Goal: Navigation & Orientation: Find specific page/section

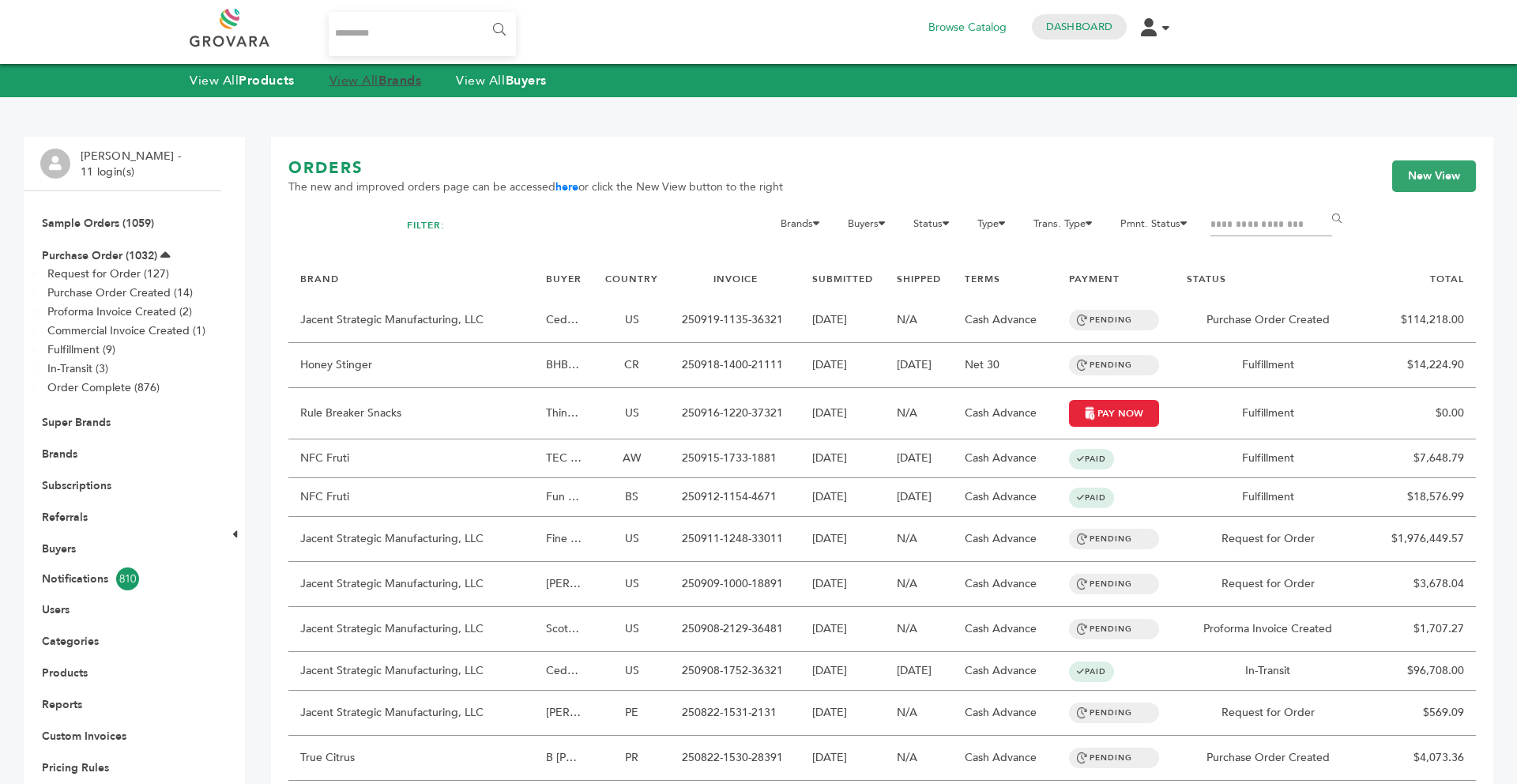
click at [392, 72] on strong "Brands" at bounding box center [400, 80] width 43 height 17
click at [401, 80] on strong "Brands" at bounding box center [400, 80] width 43 height 17
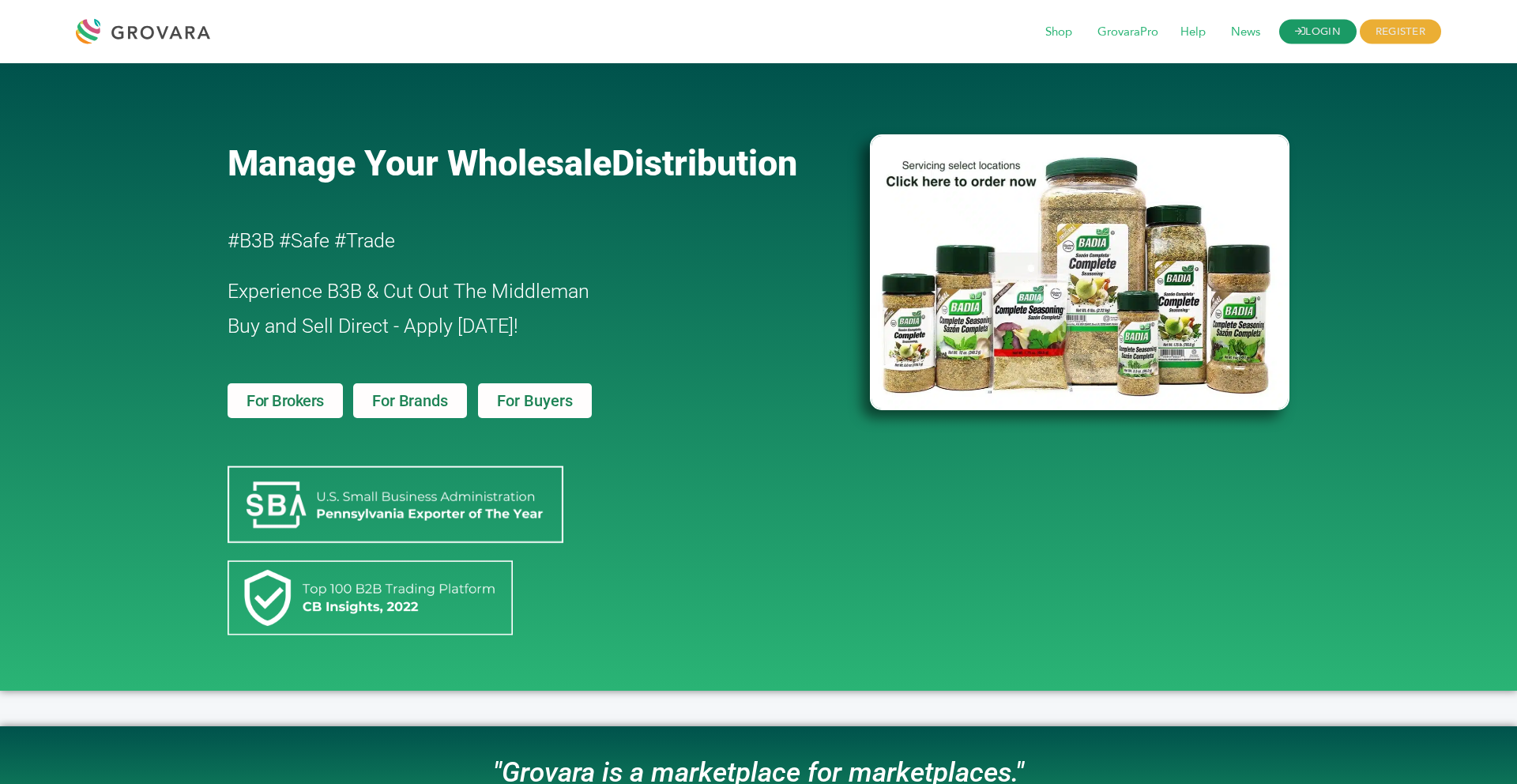
click at [1318, 33] on link "LOGIN" at bounding box center [1317, 32] width 77 height 25
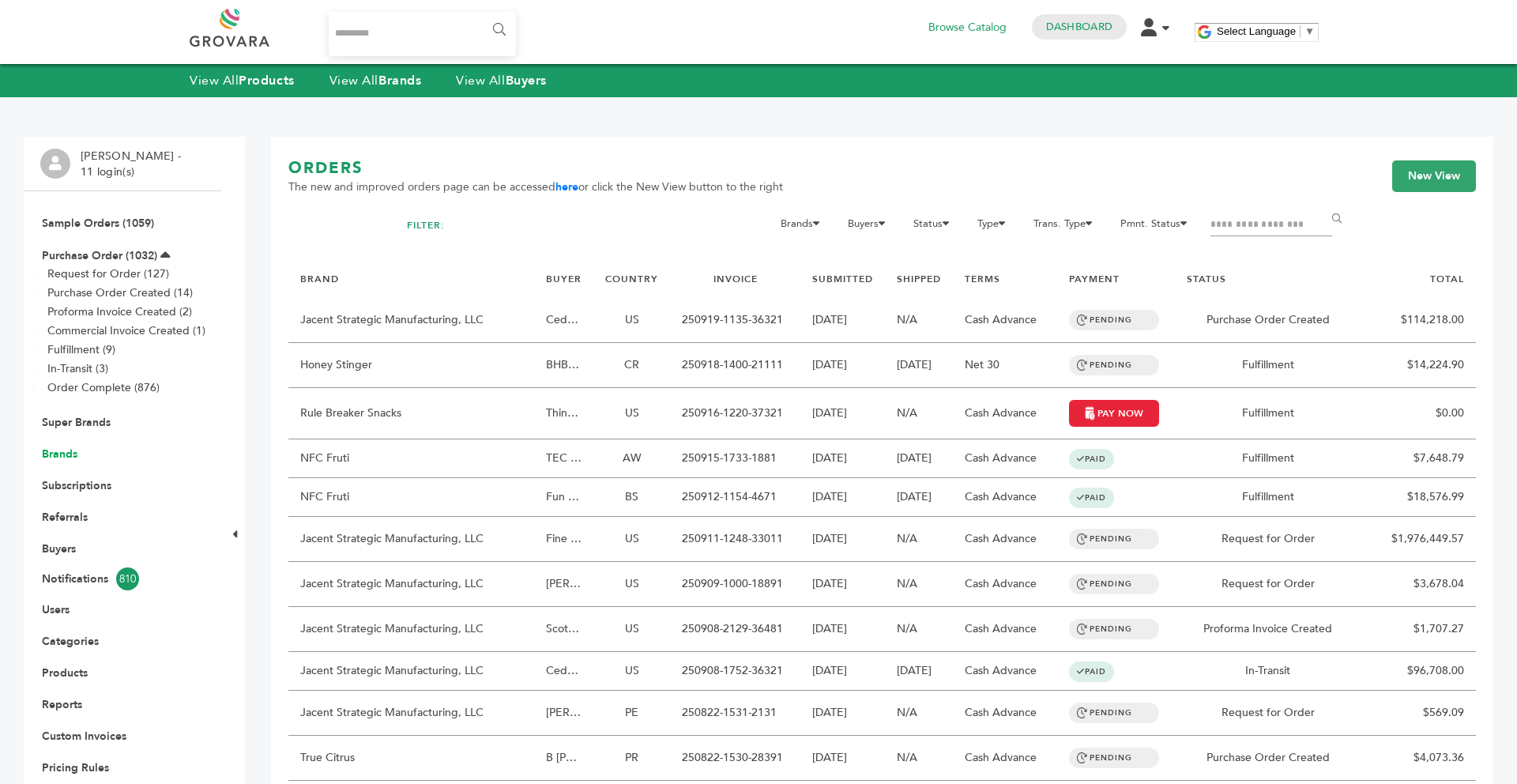
click at [65, 456] on link "Brands" at bounding box center [59, 453] width 35 height 15
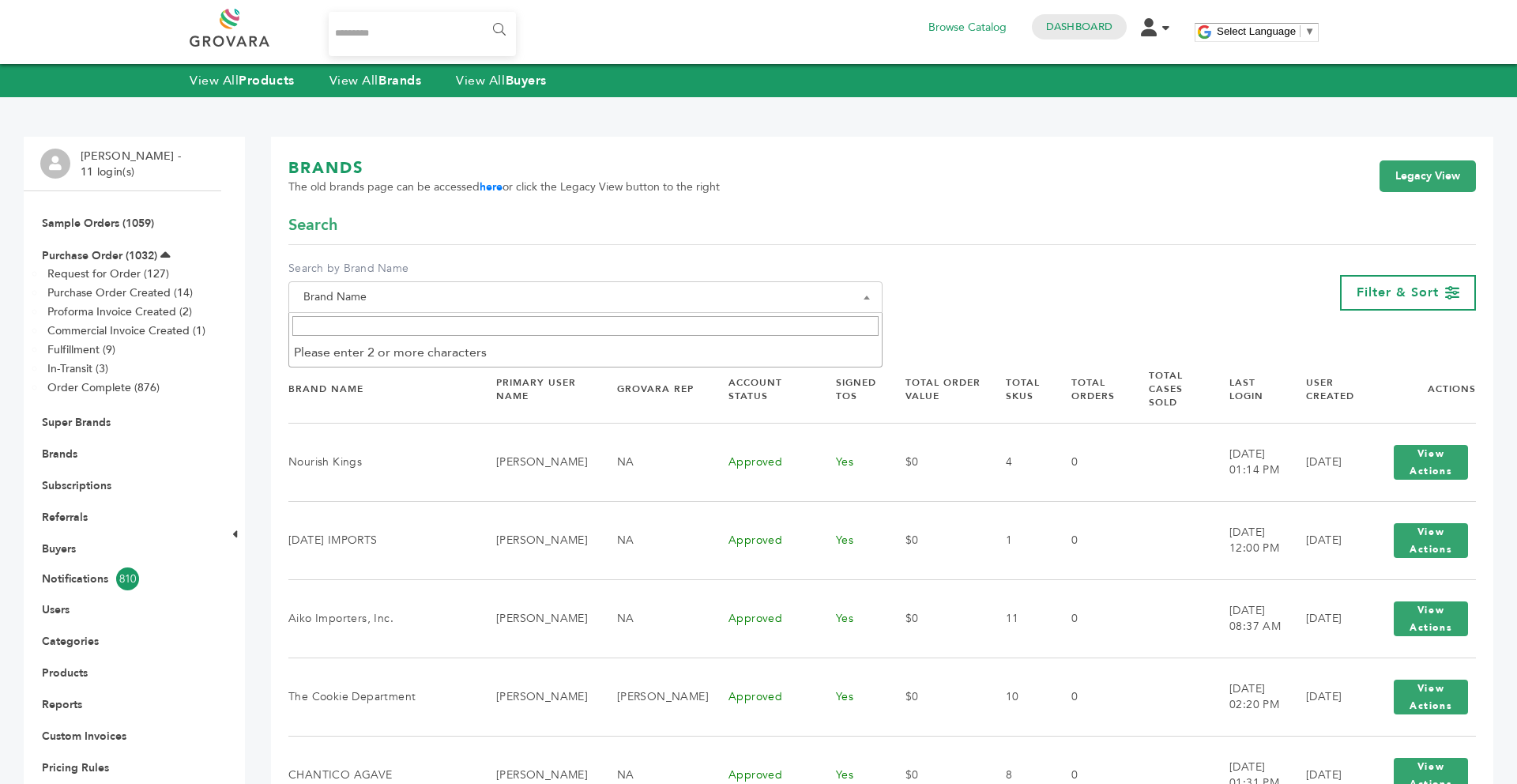
click at [537, 295] on span "Brand Name" at bounding box center [585, 297] width 577 height 22
click at [470, 324] on input "Search" at bounding box center [585, 326] width 586 height 20
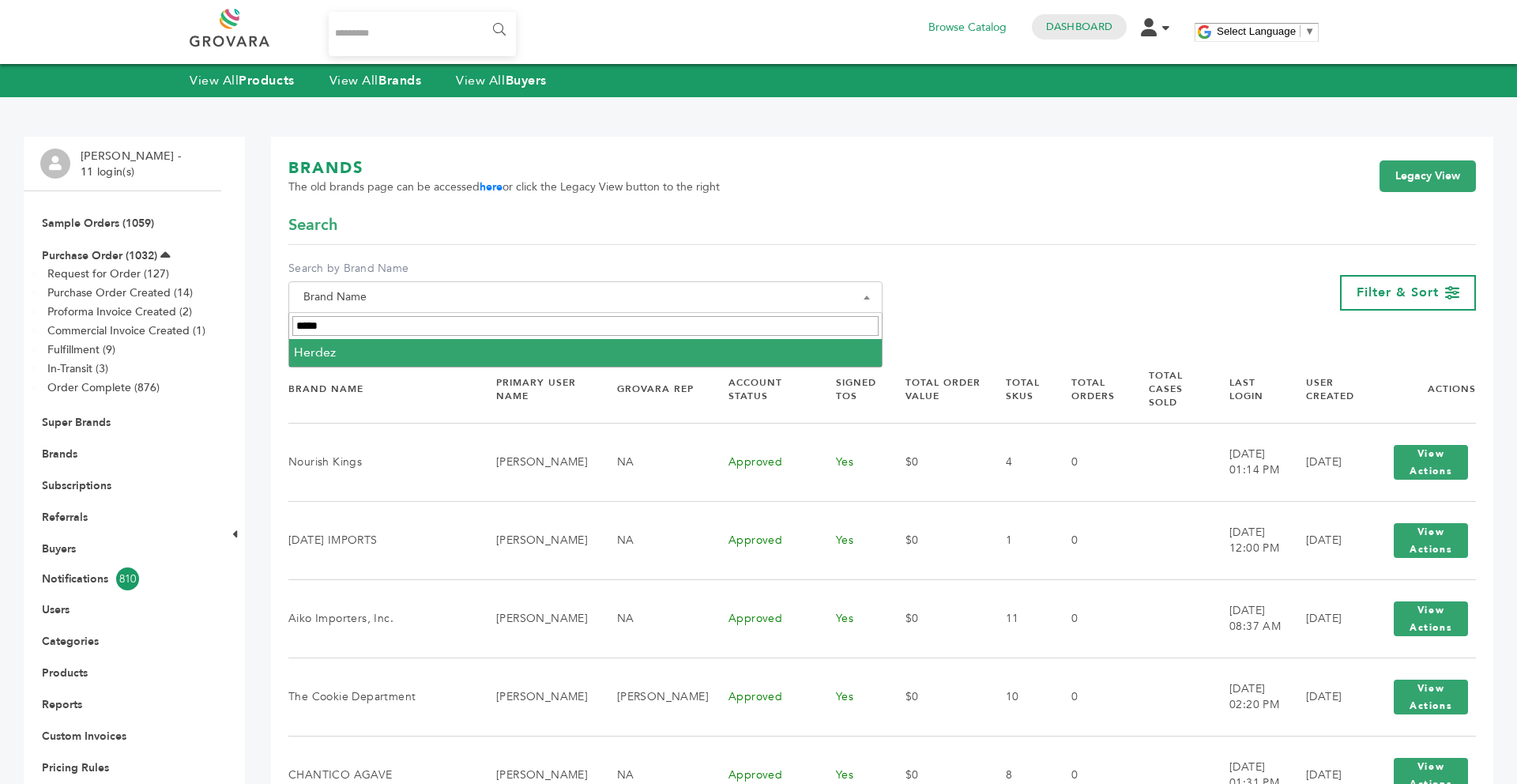
type input "*****"
select select "******"
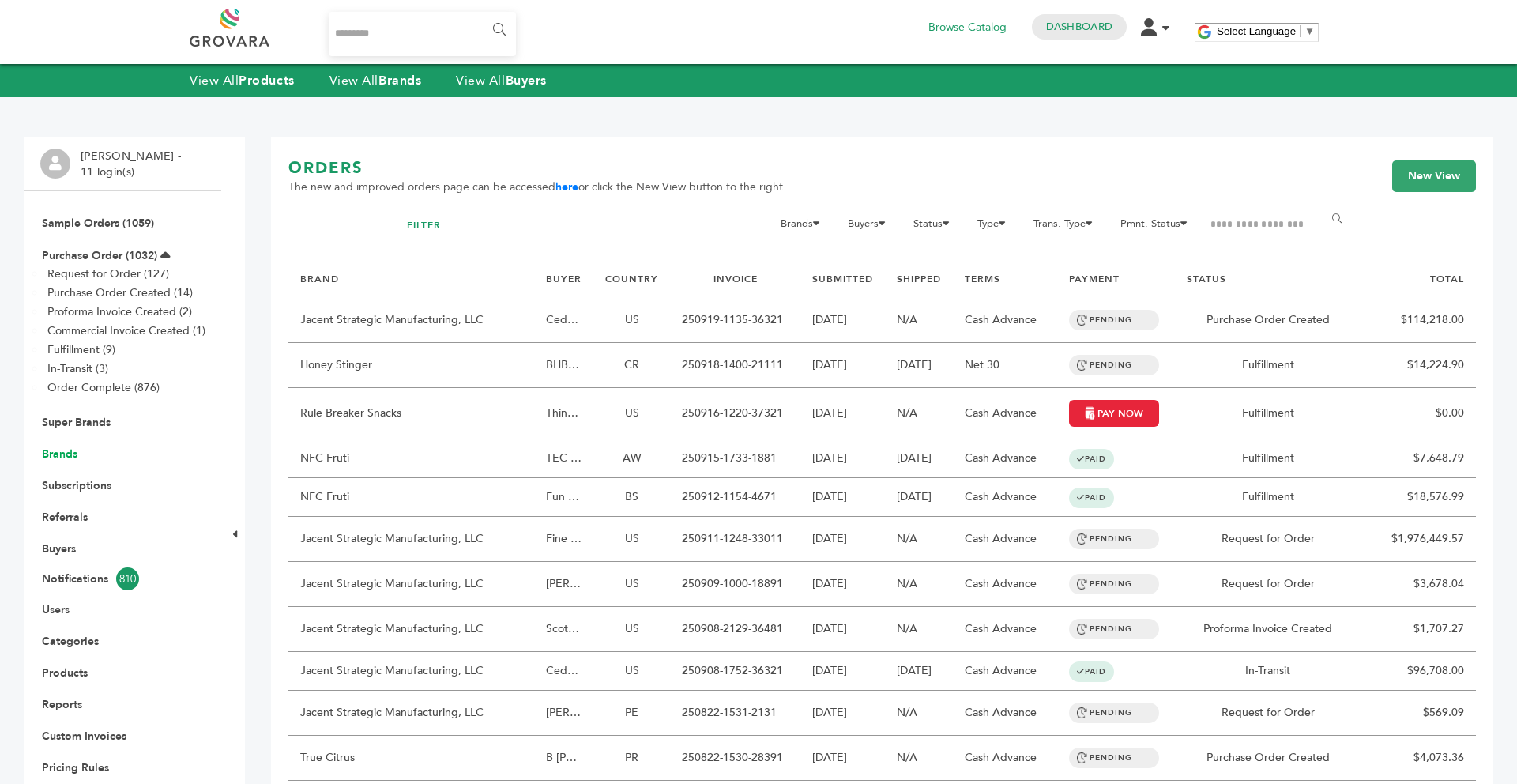
click at [63, 454] on link "Brands" at bounding box center [59, 453] width 35 height 15
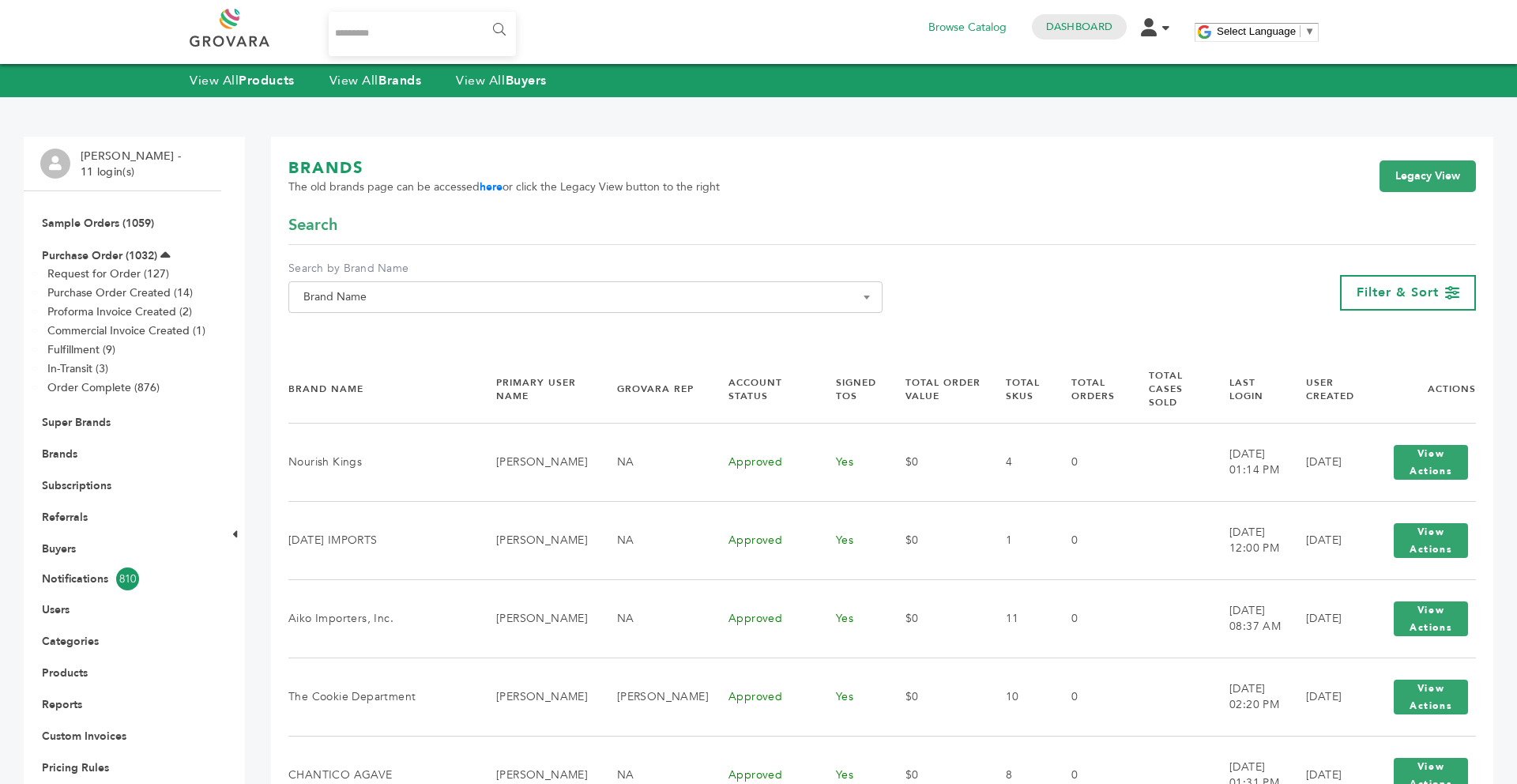
click at [455, 308] on span "Brand Name" at bounding box center [585, 297] width 577 height 22
click at [425, 327] on input "Search" at bounding box center [585, 326] width 586 height 20
click at [387, 77] on strong "Brands" at bounding box center [400, 80] width 43 height 17
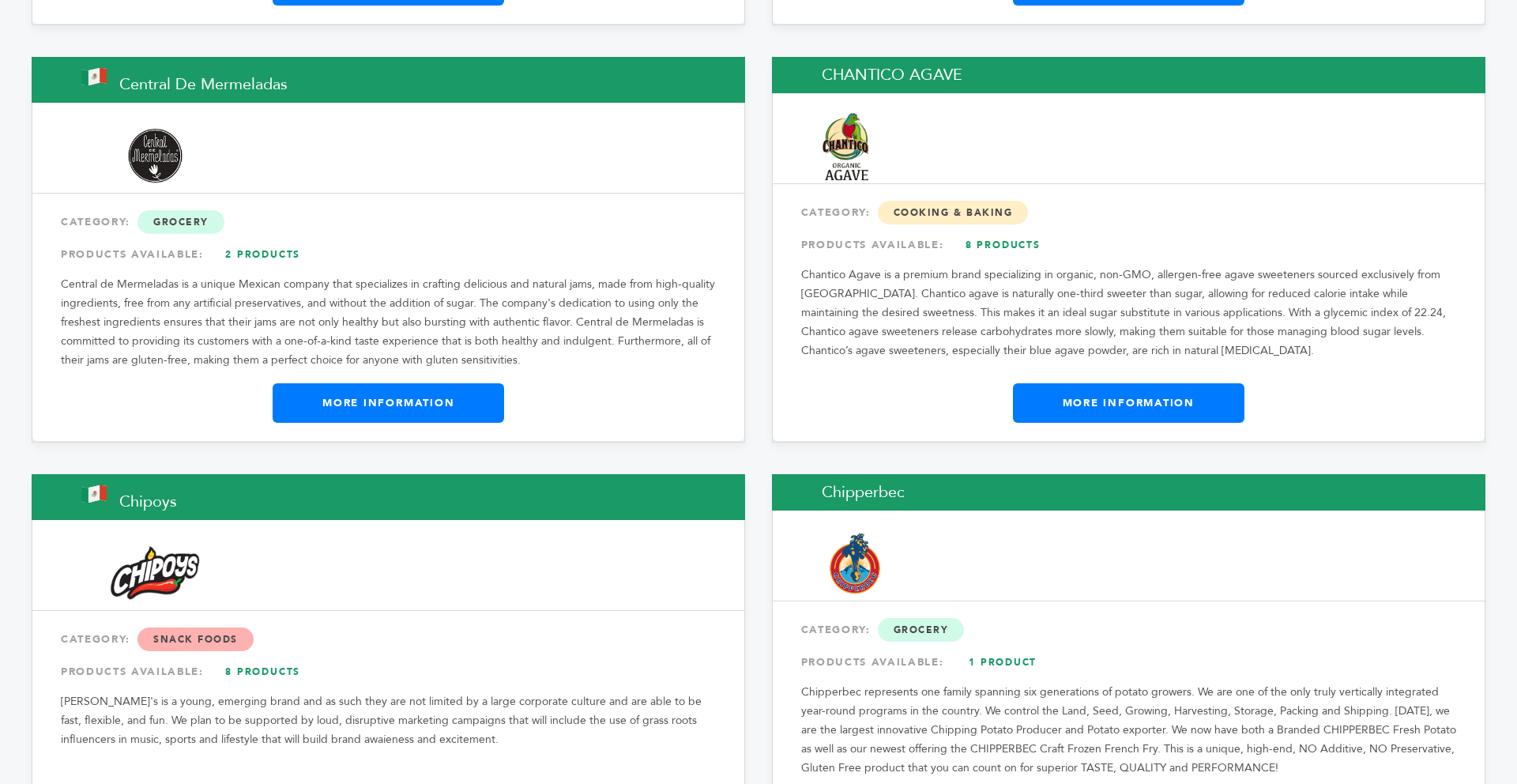
scroll to position [6130, 0]
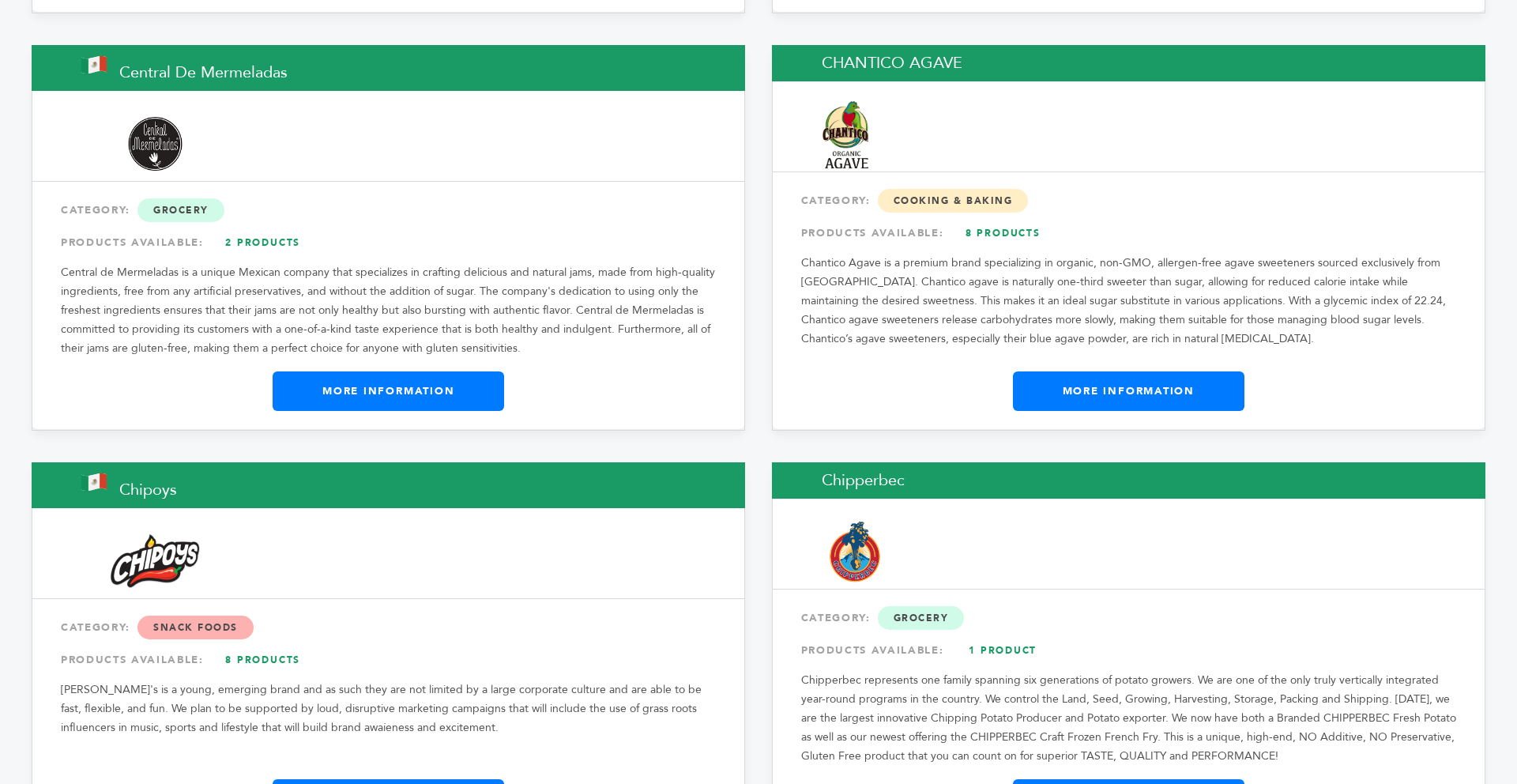
click at [1100, 371] on link "More Information" at bounding box center [1128, 391] width 232 height 40
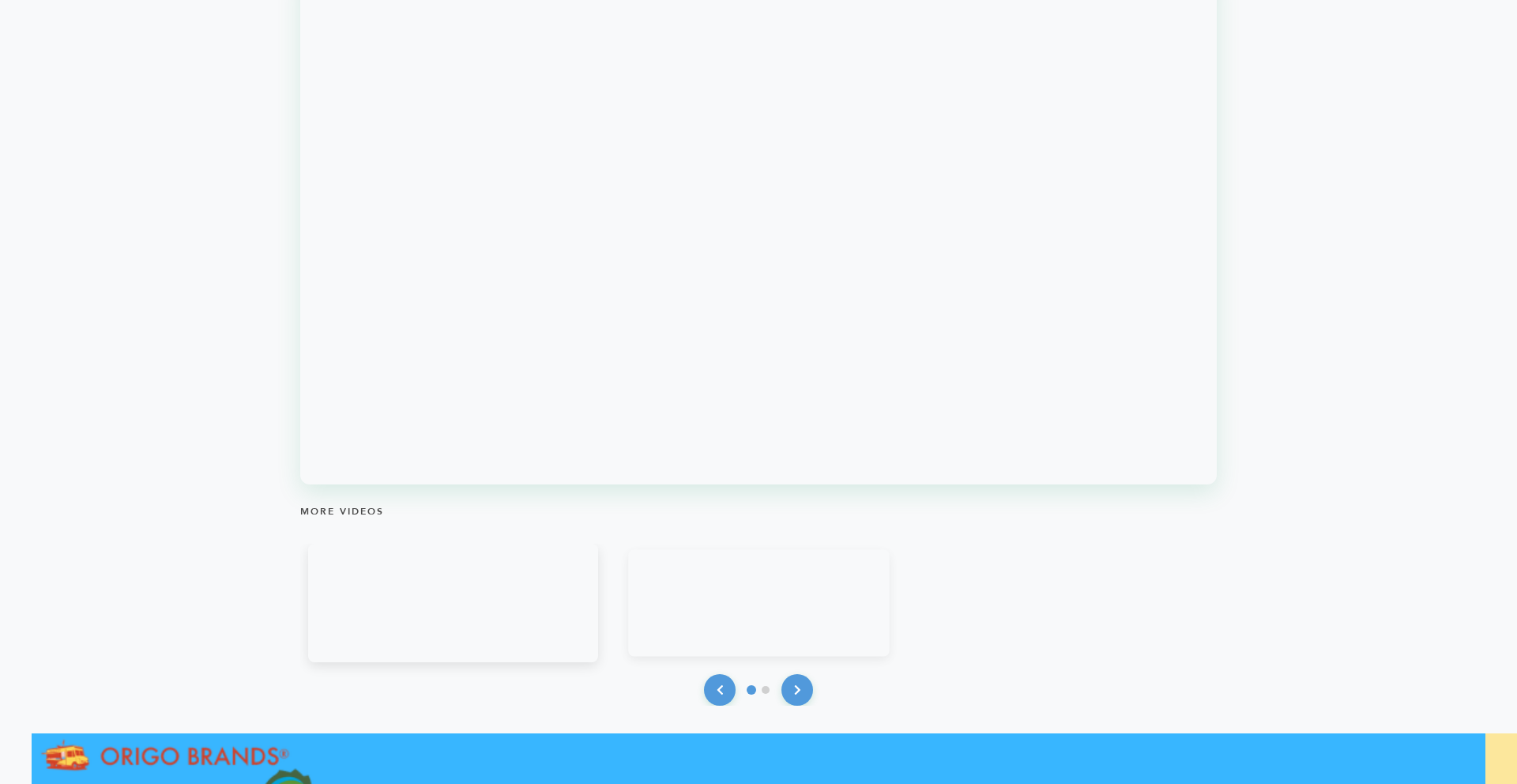
scroll to position [1738, 0]
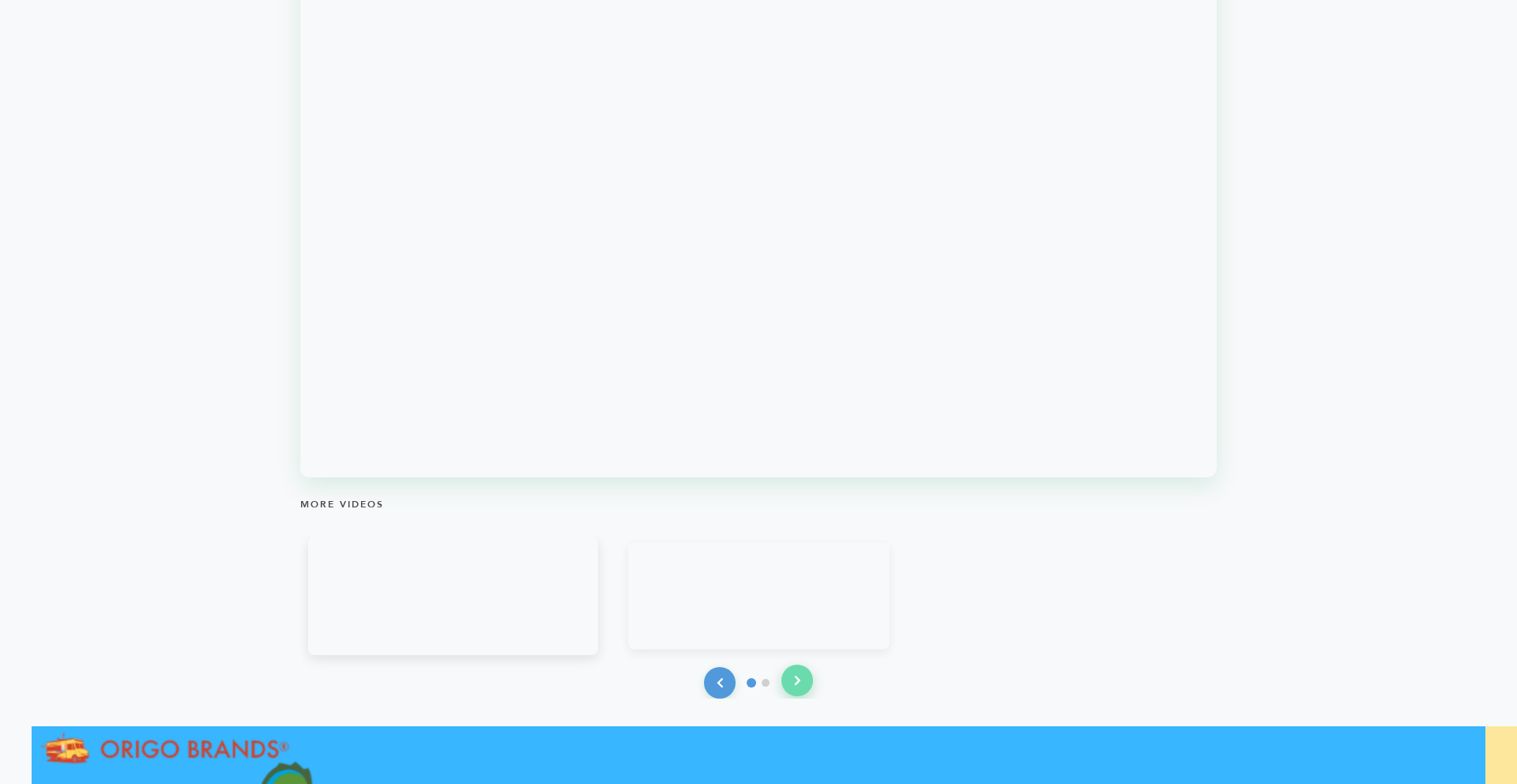
click at [791, 680] on button at bounding box center [797, 680] width 31 height 31
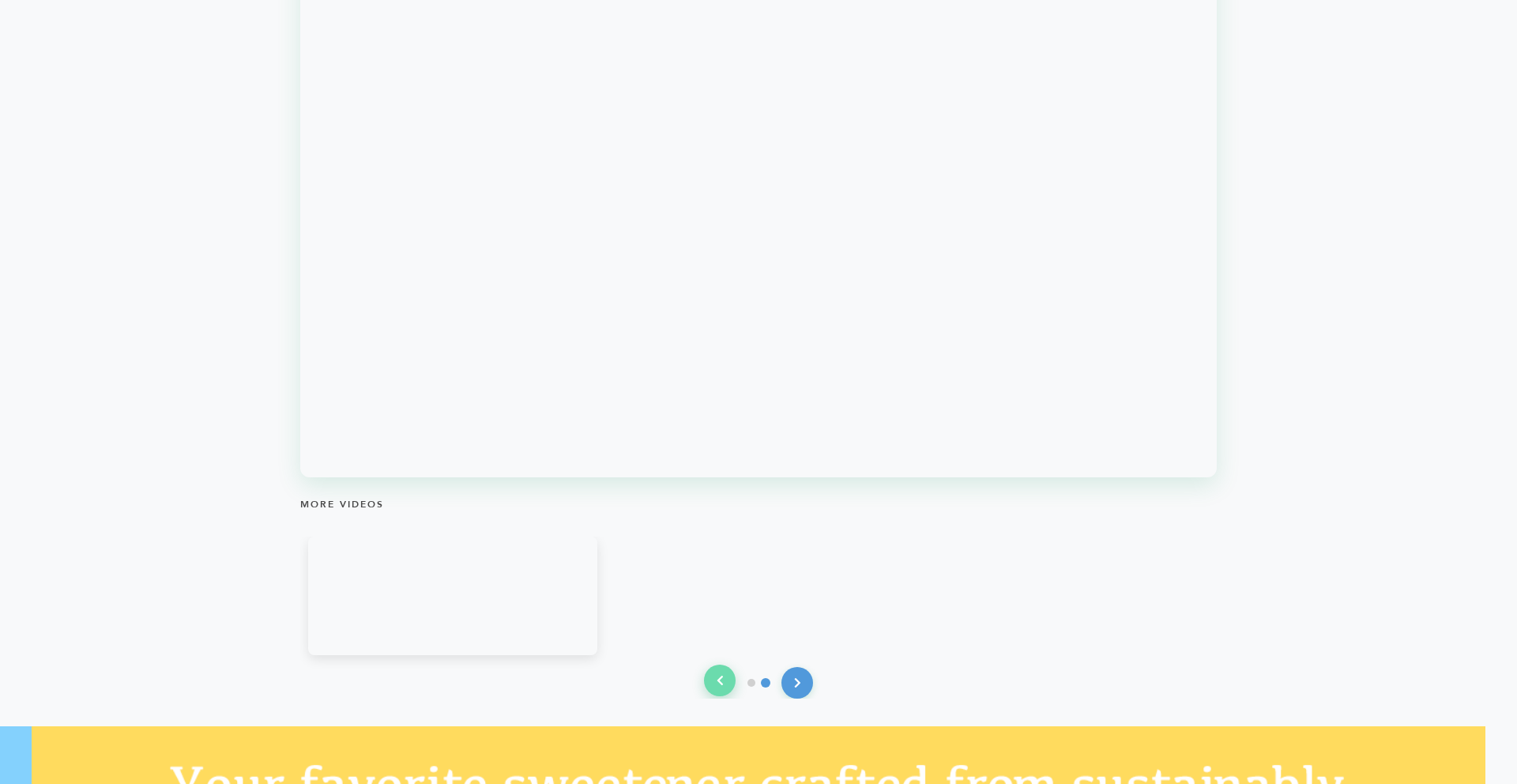
click at [727, 685] on button at bounding box center [720, 680] width 31 height 31
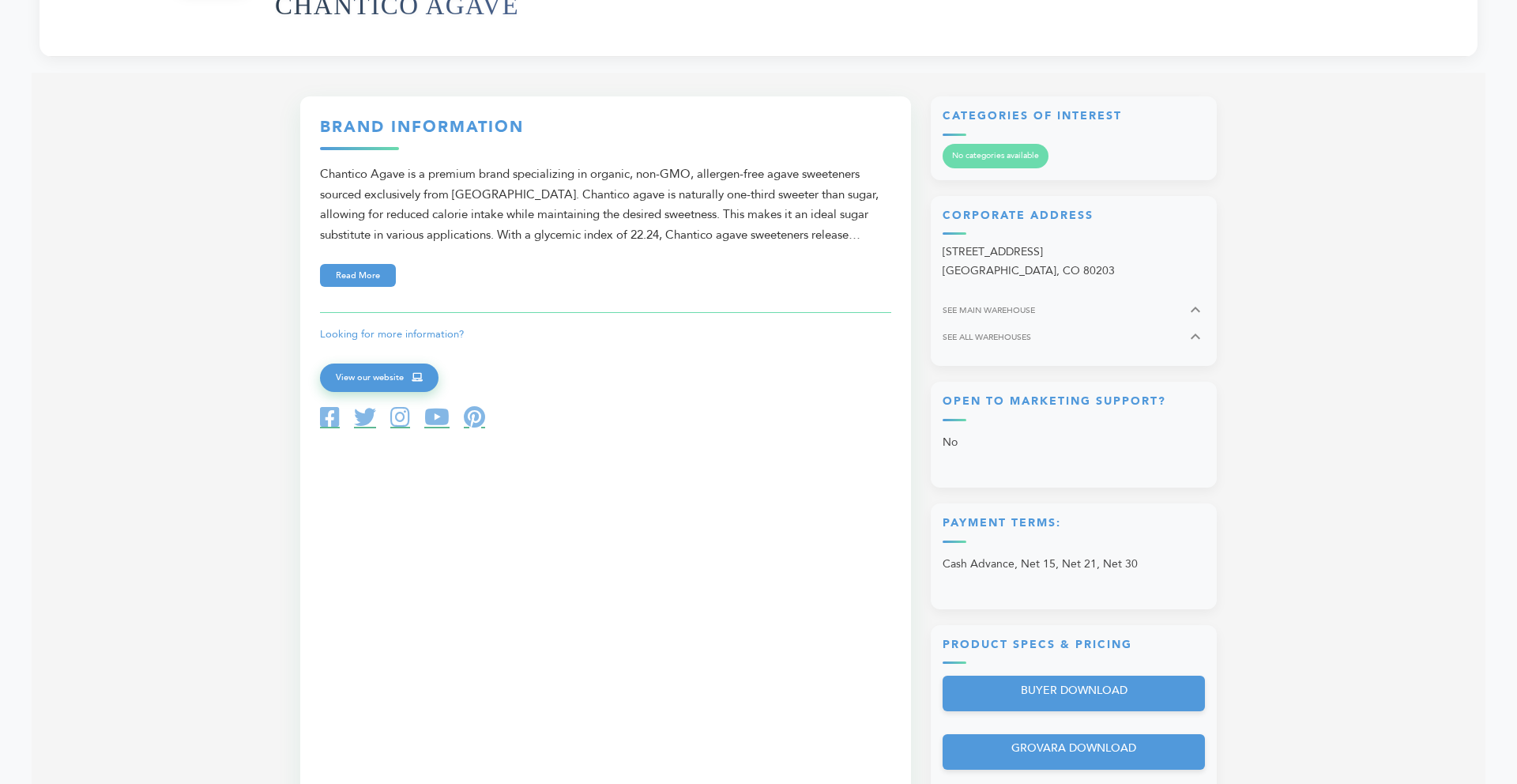
scroll to position [0, 0]
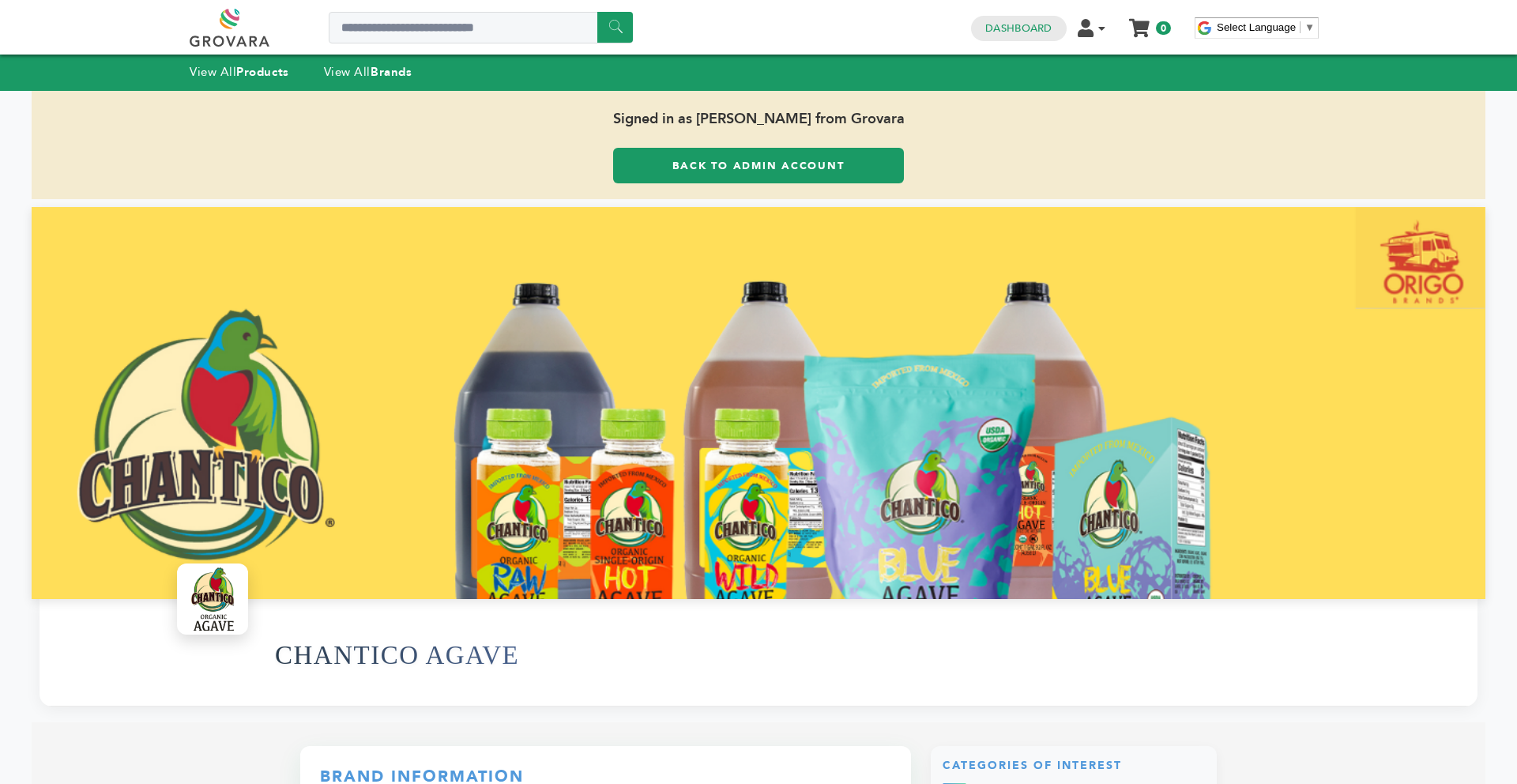
drag, startPoint x: 1516, startPoint y: 338, endPoint x: 1515, endPoint y: -40, distance: 378.0
click at [1515, 0] on html "****** 0 0 Dashboard Edit Account Order Management Sign Out My Cart Your cart i…" at bounding box center [758, 392] width 1517 height 784
click at [397, 77] on strong "Brands" at bounding box center [391, 72] width 41 height 16
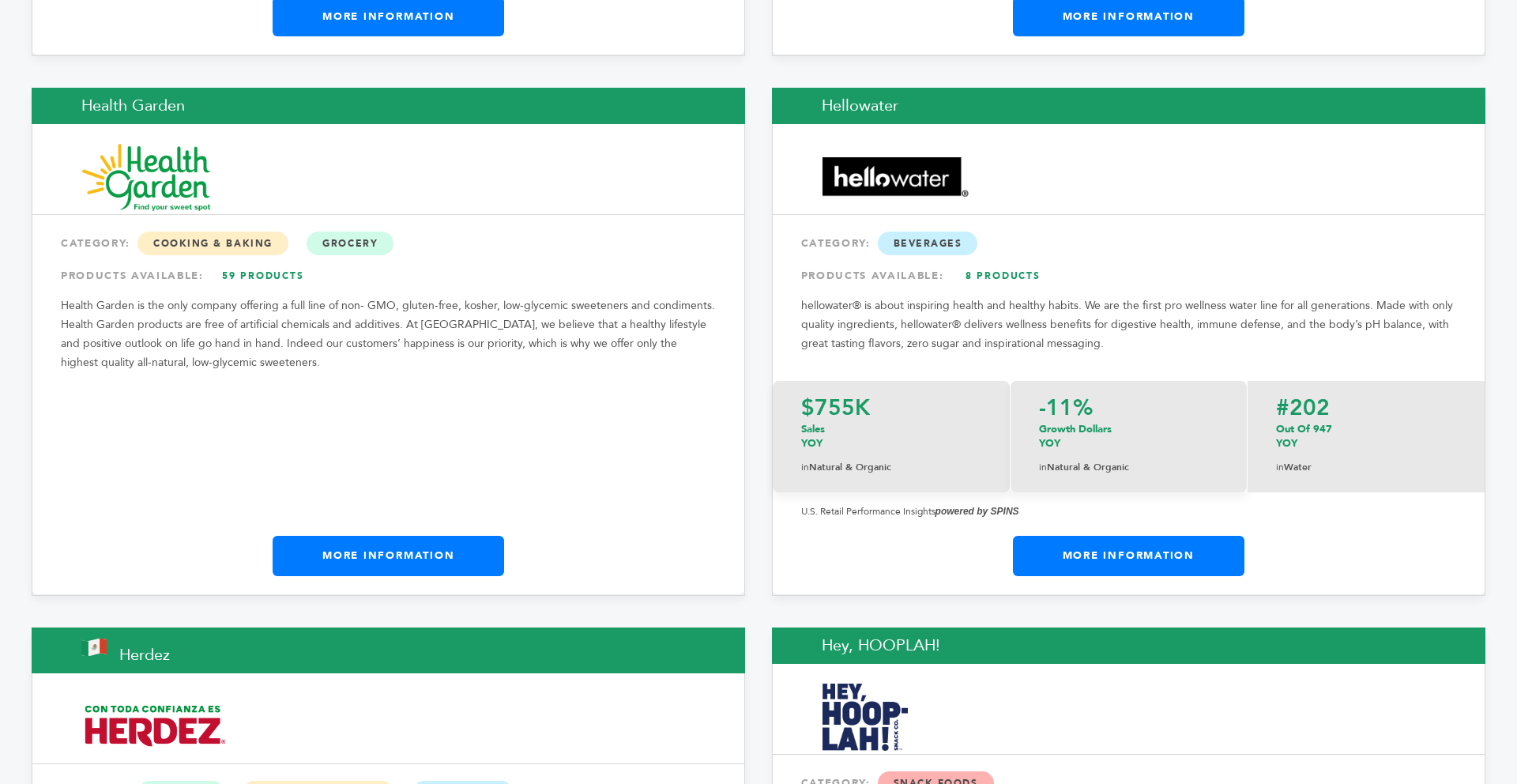
scroll to position [10452, 0]
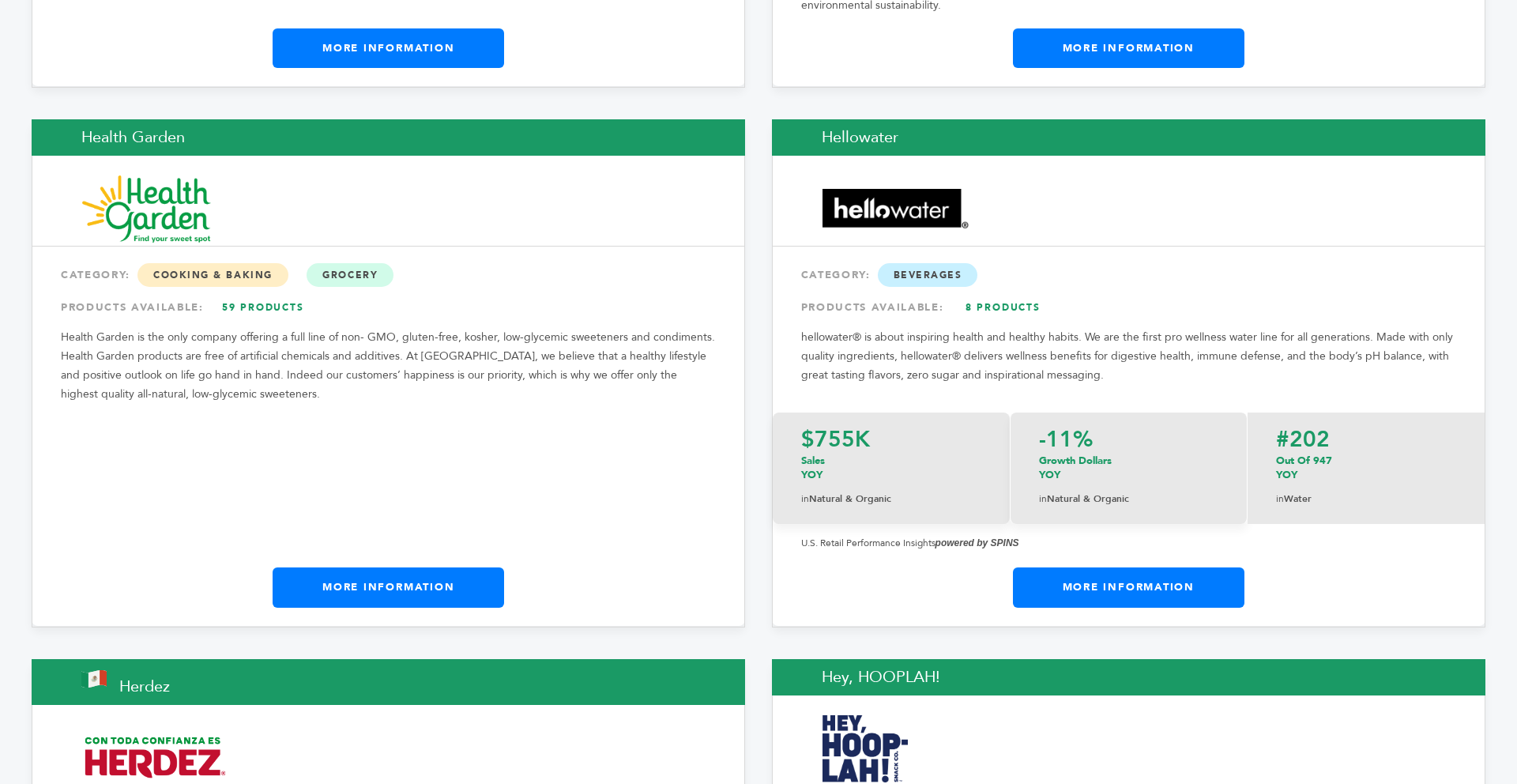
drag, startPoint x: 1508, startPoint y: 35, endPoint x: 1481, endPoint y: 476, distance: 441.8
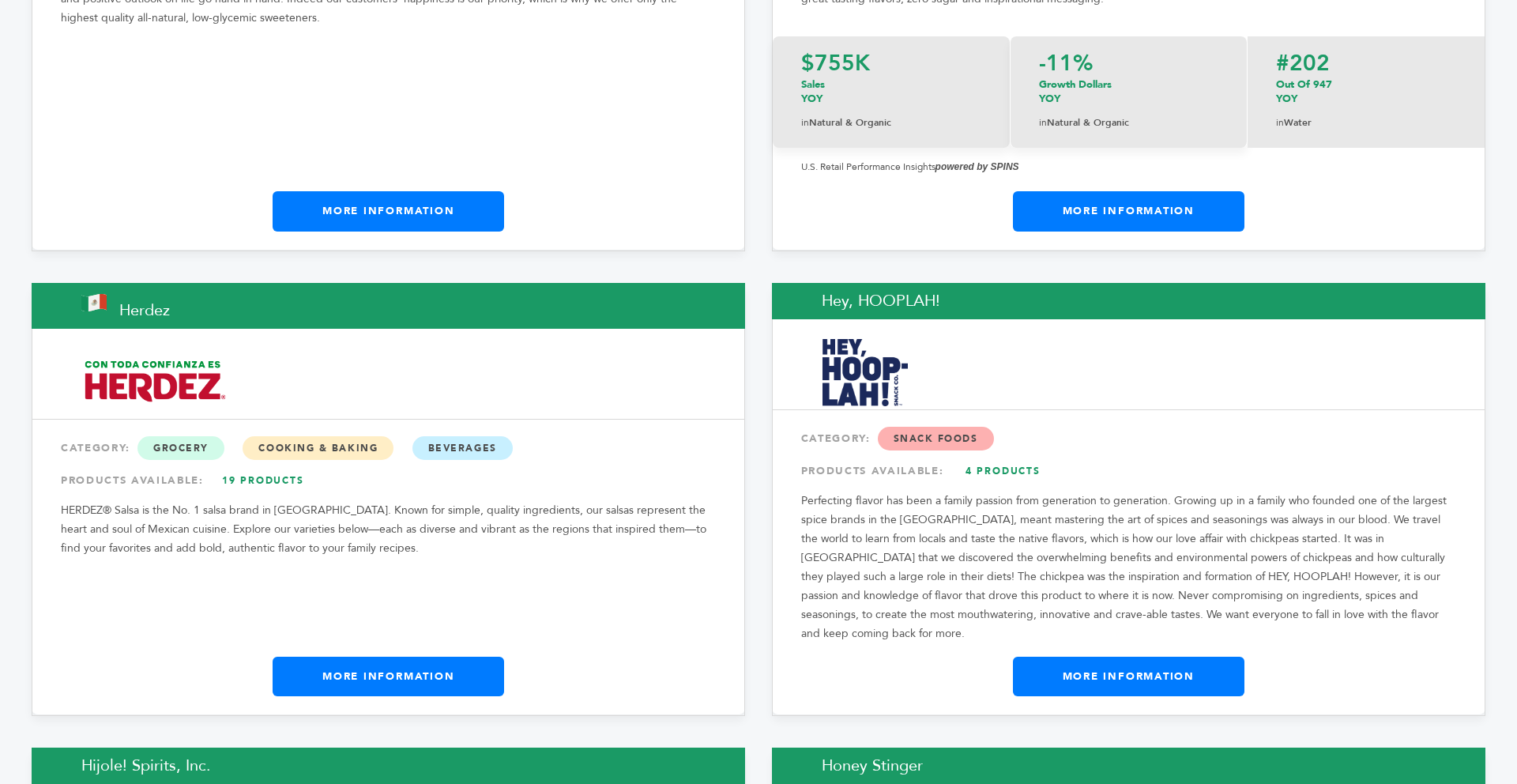
scroll to position [10831, 0]
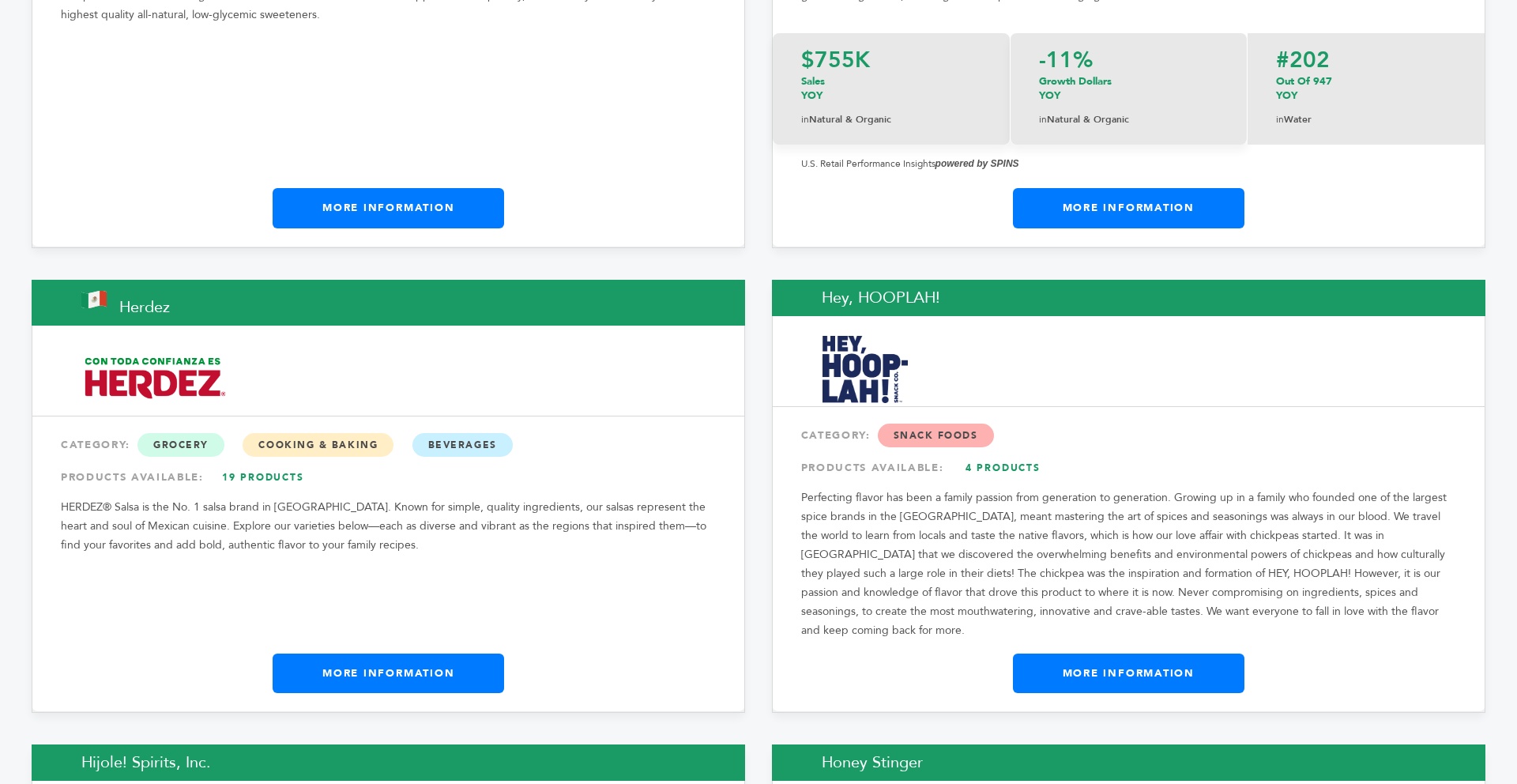
click at [465, 653] on link "More Information" at bounding box center [388, 673] width 232 height 40
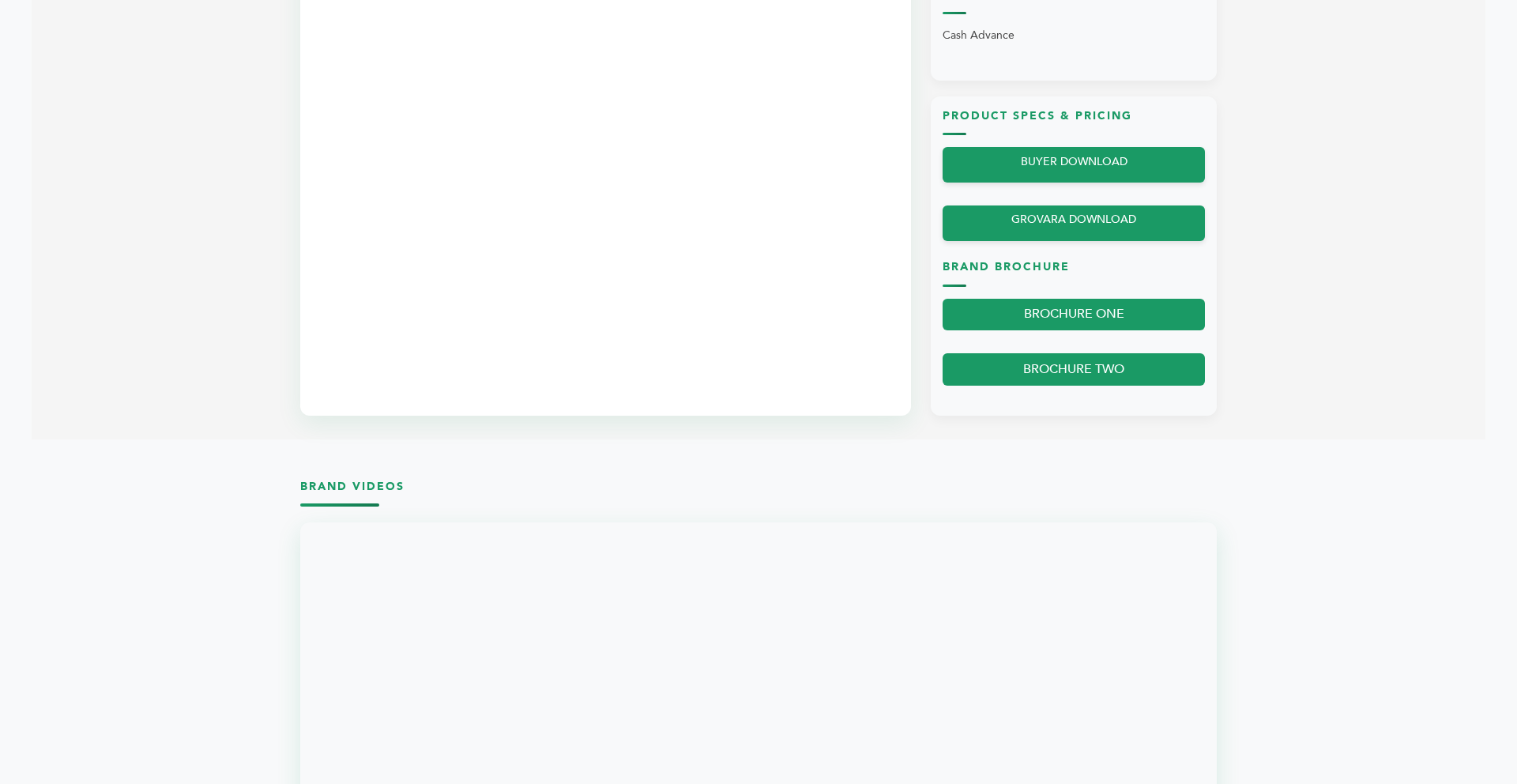
scroll to position [1423, 0]
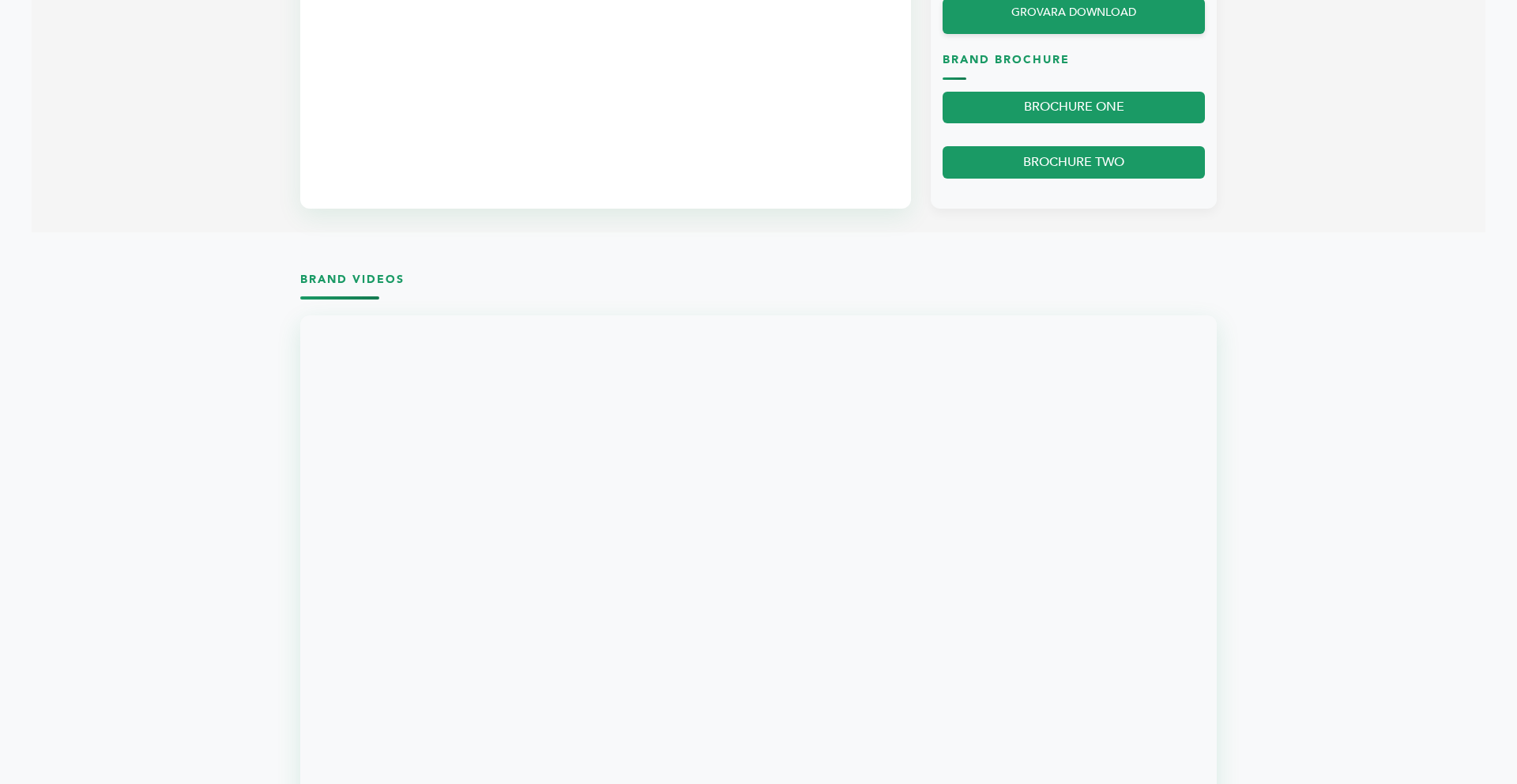
click at [1351, 412] on section "Brand Videos" at bounding box center [758, 561] width 1454 height 626
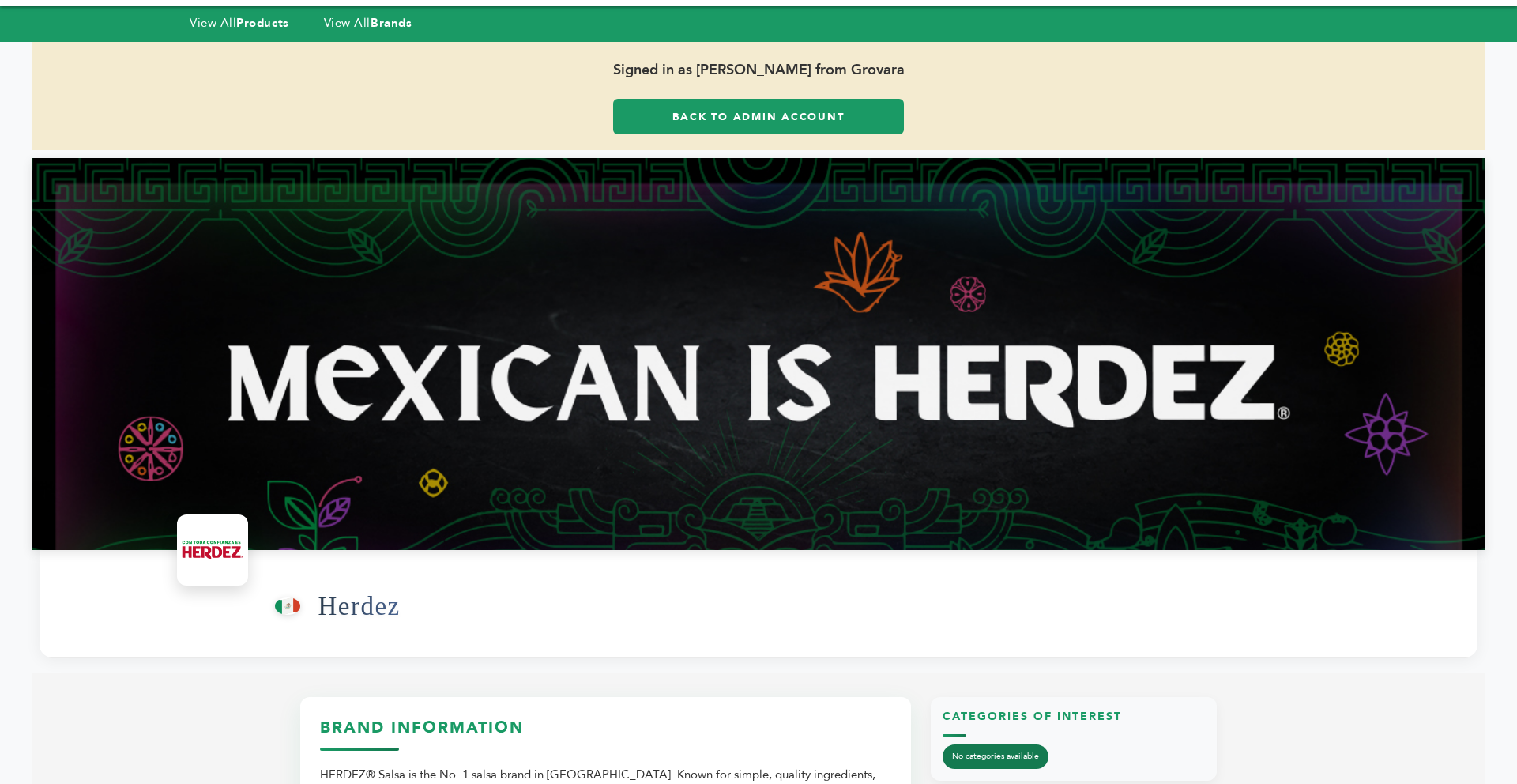
scroll to position [0, 0]
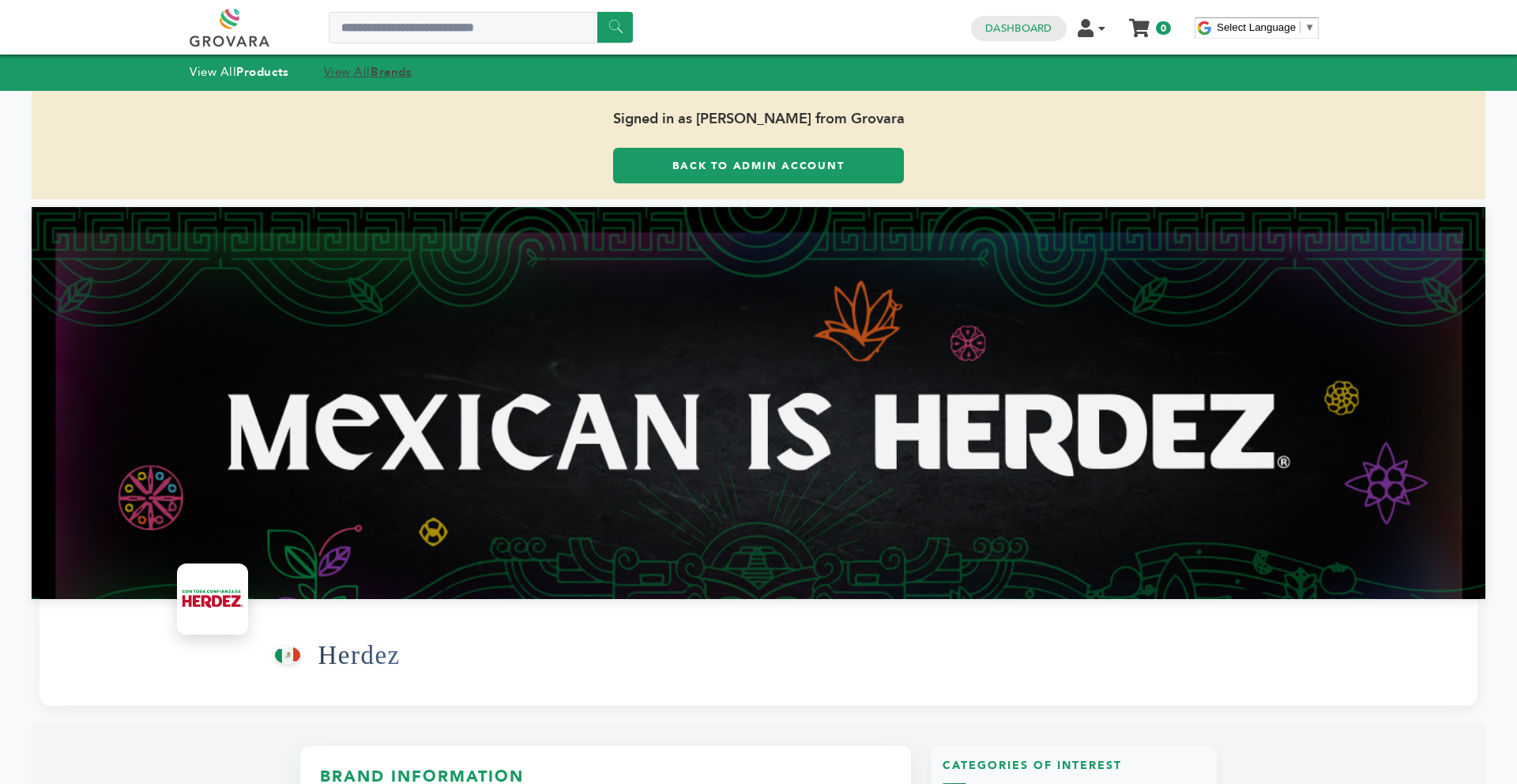
click at [398, 72] on strong "Brands" at bounding box center [391, 72] width 41 height 16
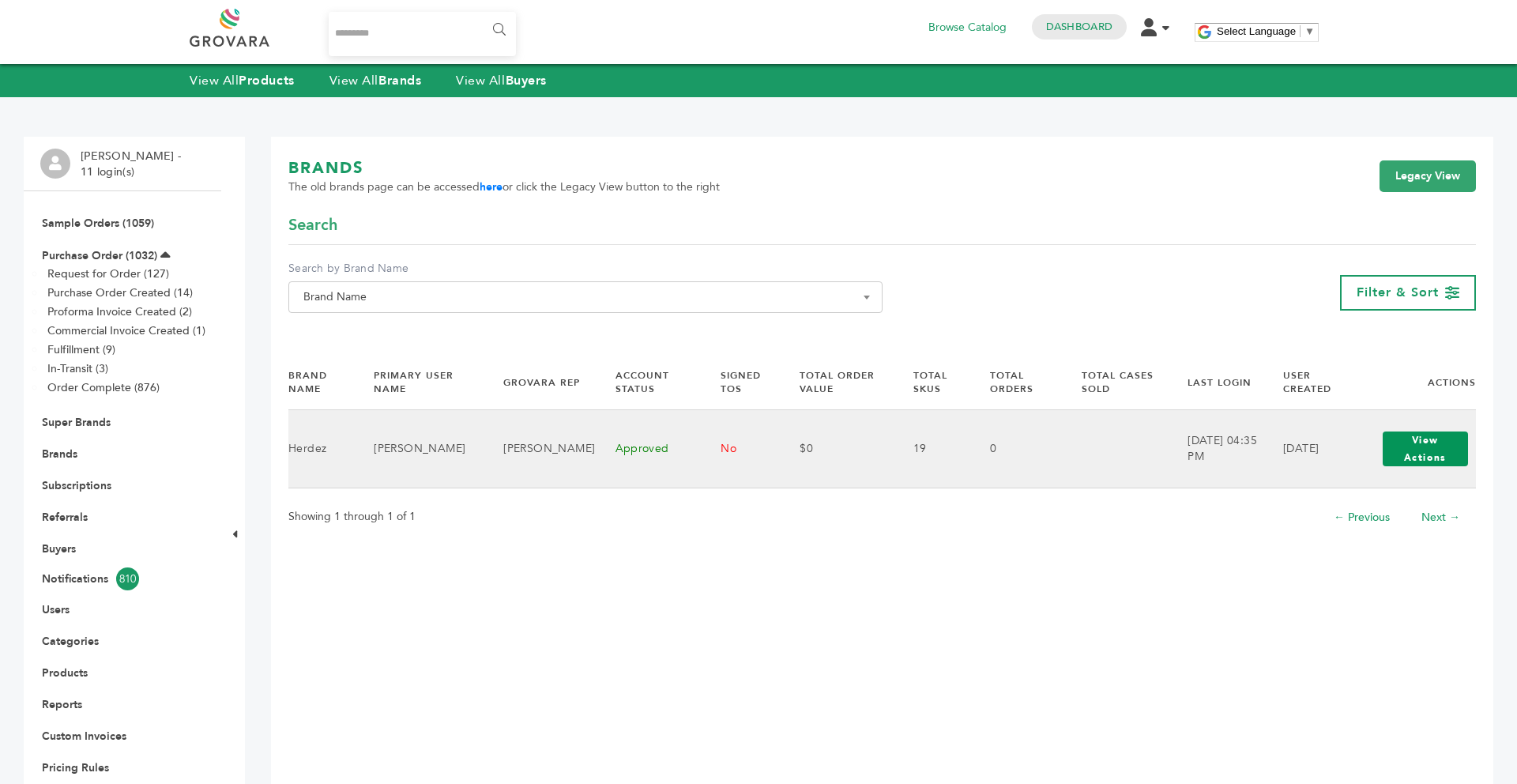
click at [1426, 444] on button "View Actions" at bounding box center [1425, 448] width 85 height 35
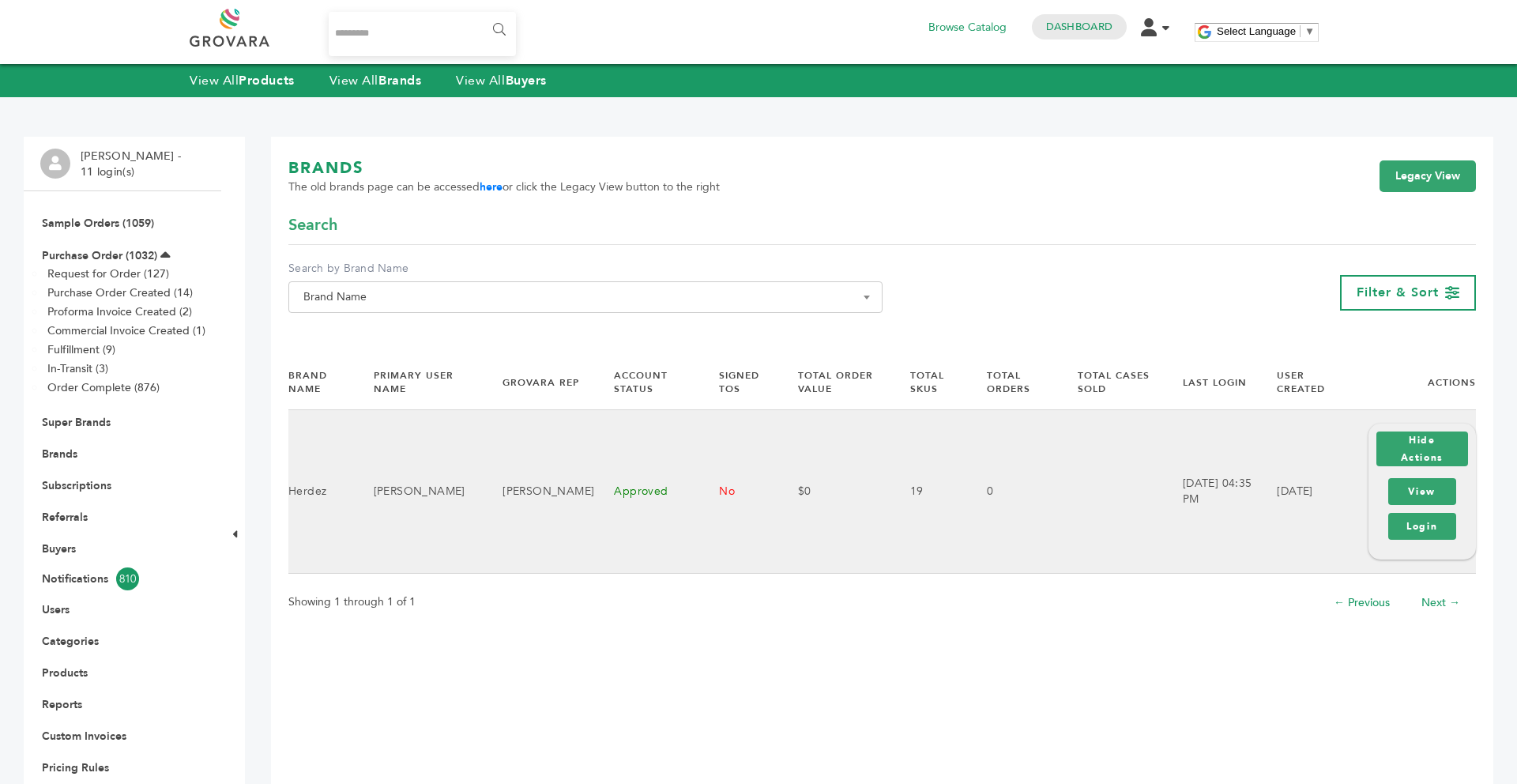
click at [1413, 539] on div "View Login" at bounding box center [1422, 509] width 76 height 69
click at [1409, 527] on link "Login" at bounding box center [1422, 526] width 68 height 27
